Goal: Book appointment/travel/reservation

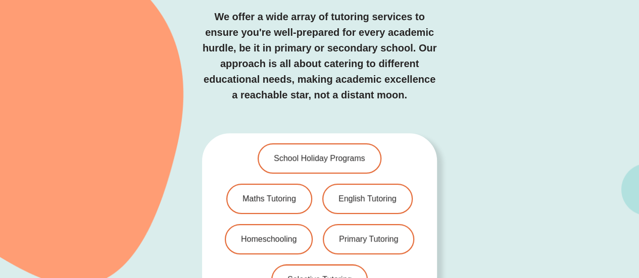
scroll to position [2118, 0]
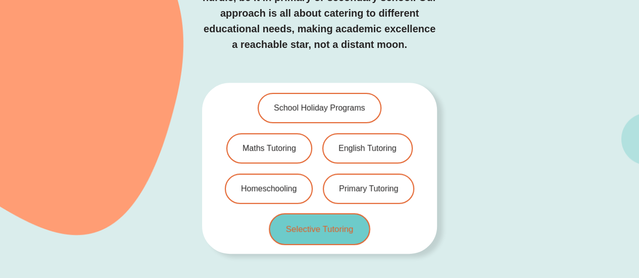
click at [321, 225] on span "Selective Tutoring" at bounding box center [320, 229] width 68 height 9
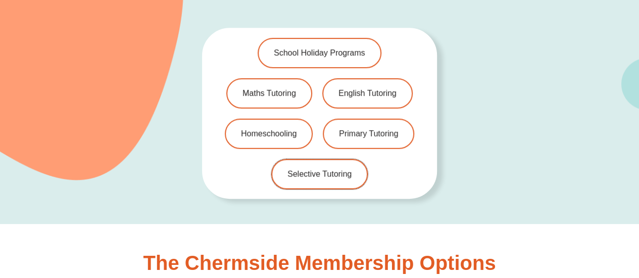
scroll to position [2171, 0]
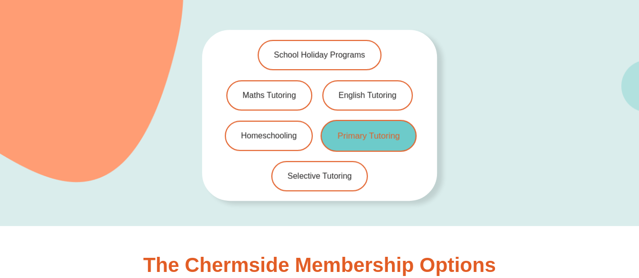
click at [372, 131] on span "Primary Tutoring" at bounding box center [368, 135] width 62 height 9
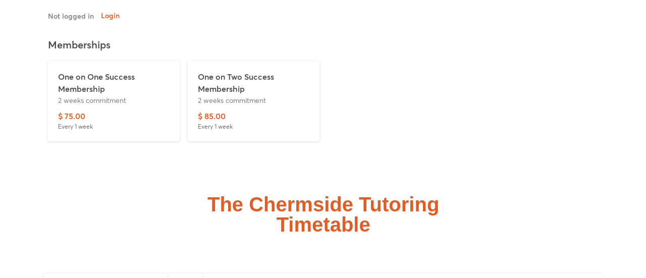
scroll to position [2383, 0]
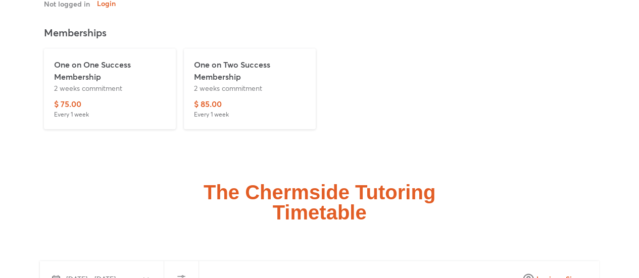
click at [81, 84] on p "2 weeks commitment" at bounding box center [110, 88] width 112 height 11
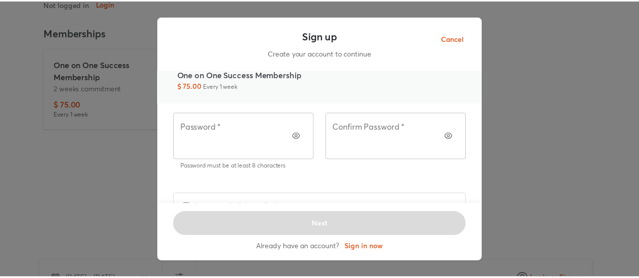
scroll to position [81, 0]
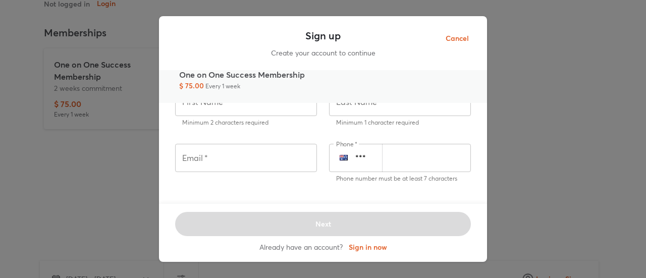
click at [464, 37] on span "Cancel" at bounding box center [457, 38] width 23 height 13
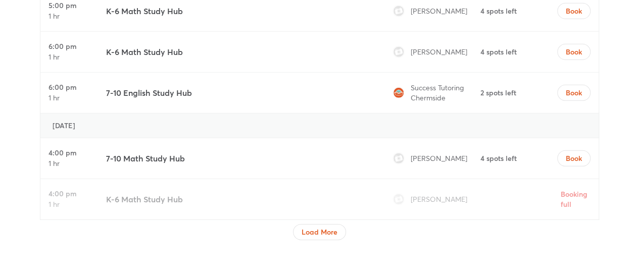
scroll to position [3392, 0]
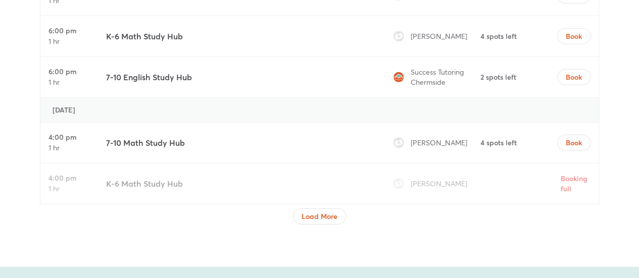
click at [341, 220] on div "Load More" at bounding box center [319, 216] width 53 height 16
click at [334, 217] on span "Load More" at bounding box center [319, 217] width 36 height 10
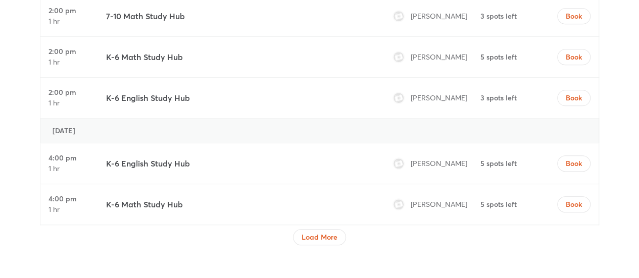
scroll to position [4301, 0]
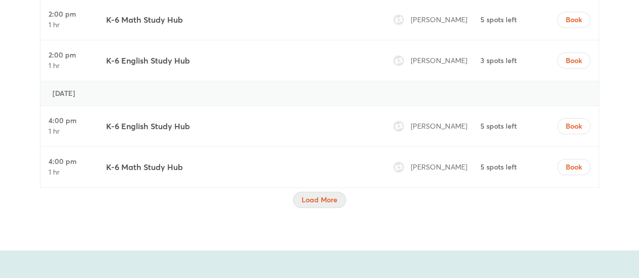
click at [307, 198] on button "Load More" at bounding box center [319, 200] width 53 height 16
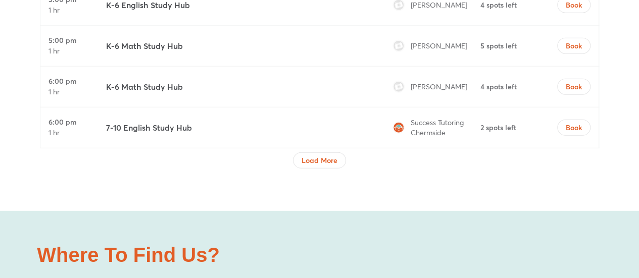
scroll to position [5210, 0]
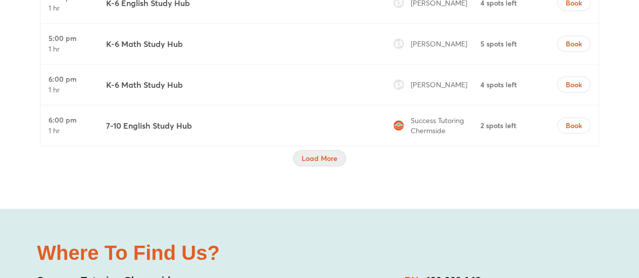
click at [324, 153] on span "Load More" at bounding box center [319, 158] width 36 height 10
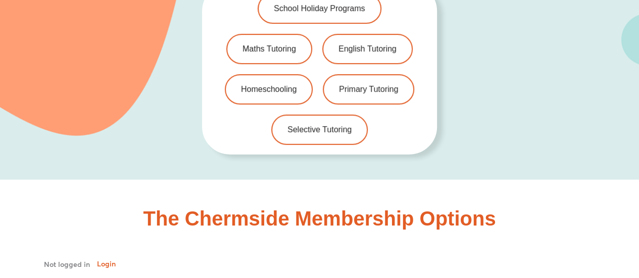
scroll to position [2130, 0]
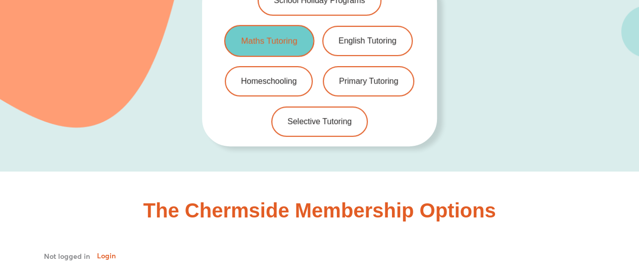
click at [262, 41] on span "Maths Tutoring" at bounding box center [269, 40] width 56 height 9
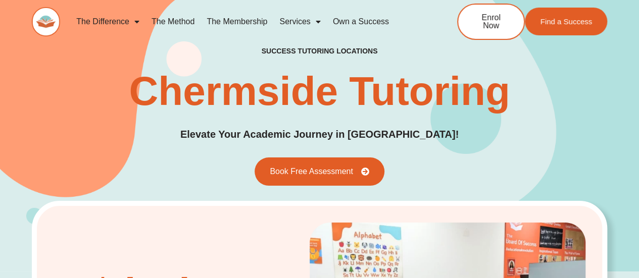
scroll to position [0, 0]
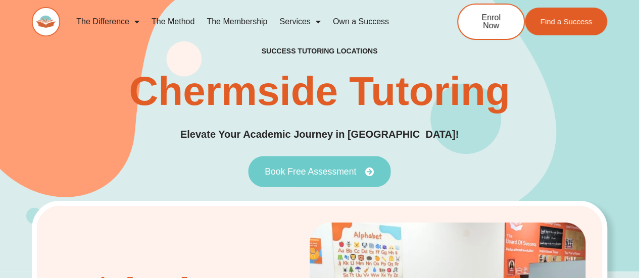
click at [308, 170] on span "Book Free Assessment" at bounding box center [310, 171] width 91 height 9
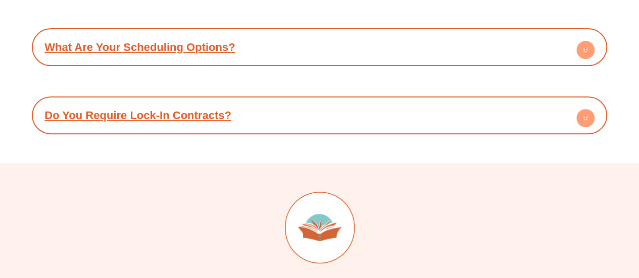
scroll to position [7840, 0]
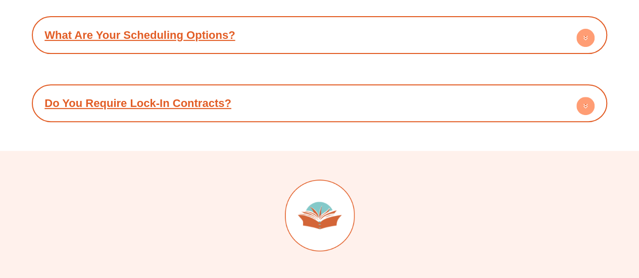
click at [589, 97] on circle at bounding box center [585, 106] width 18 height 18
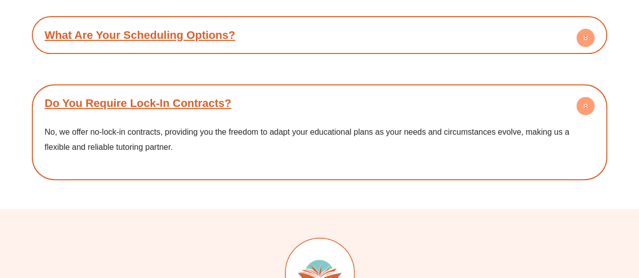
click at [589, 97] on circle at bounding box center [585, 106] width 18 height 18
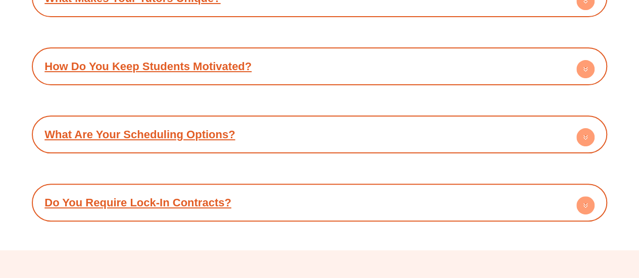
scroll to position [7739, 0]
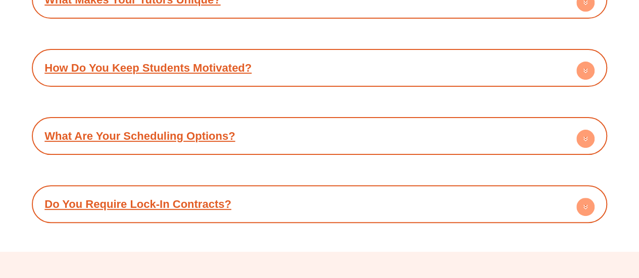
click at [583, 130] on circle at bounding box center [585, 139] width 18 height 18
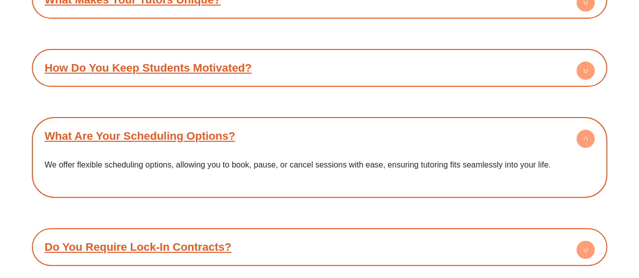
click at [584, 130] on circle at bounding box center [585, 139] width 18 height 18
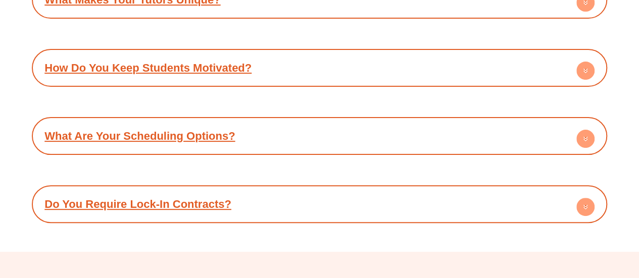
click at [584, 71] on icon at bounding box center [585, 72] width 4 height 2
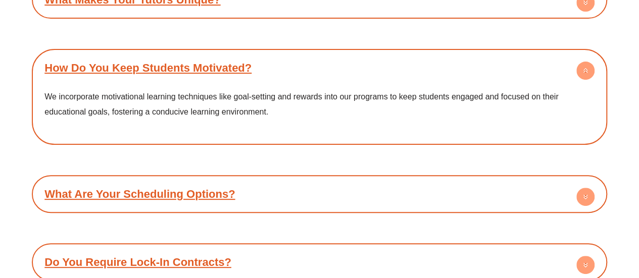
click at [584, 71] on icon at bounding box center [585, 72] width 4 height 2
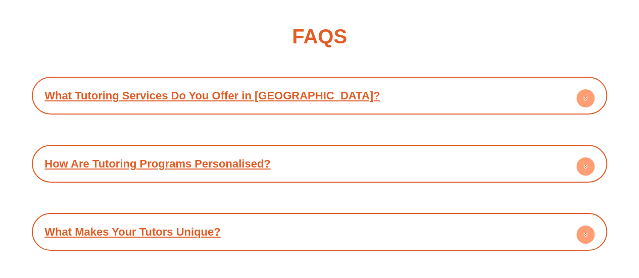
scroll to position [7487, 0]
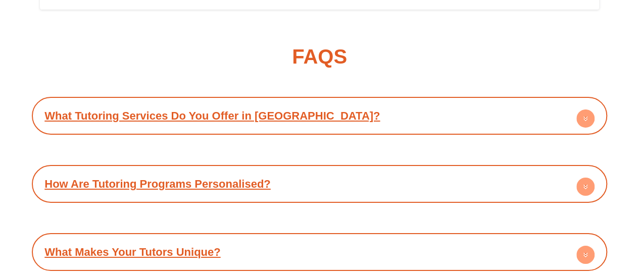
click at [586, 110] on circle at bounding box center [585, 119] width 18 height 18
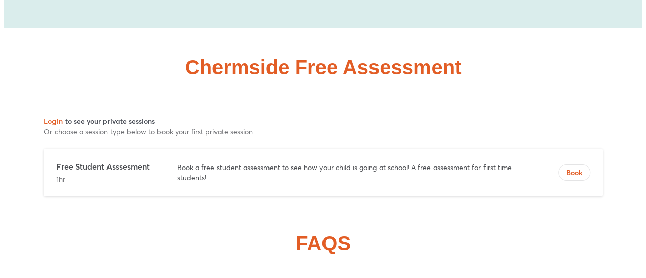
scroll to position [7285, 0]
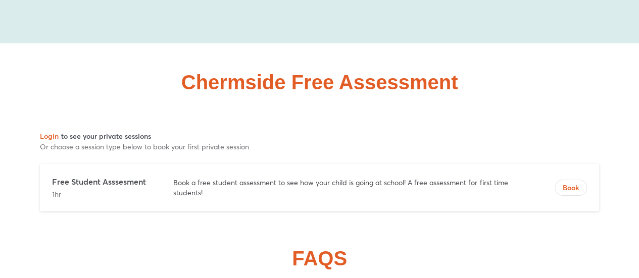
click at [264, 178] on p "Book a free student assessment to see how your child is going at school! A free…" at bounding box center [344, 188] width 343 height 20
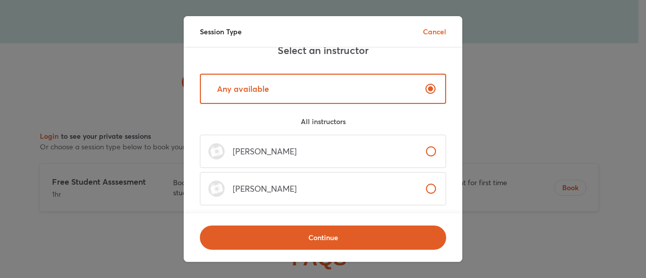
scroll to position [0, 0]
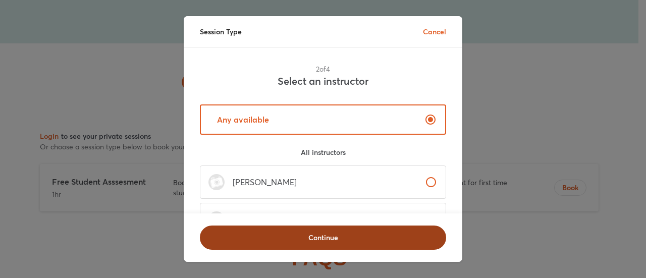
click at [321, 239] on button "Continue" at bounding box center [323, 238] width 246 height 24
